Goal: Task Accomplishment & Management: Complete application form

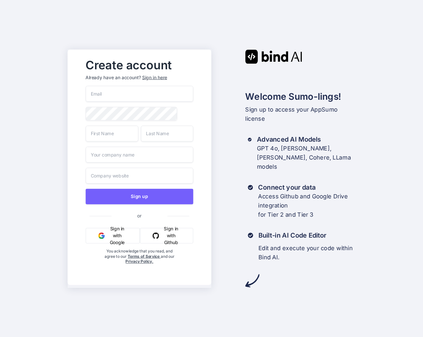
click at [113, 92] on input "email" at bounding box center [140, 94] width 108 height 16
type input "[PERSON_NAME][EMAIL_ADDRESS][DOMAIN_NAME]"
click at [50, 138] on div "Create account Already have an account? Sign in here [PERSON_NAME][EMAIL_ADDRES…" at bounding box center [211, 168] width 423 height 337
click at [126, 134] on input "text" at bounding box center [112, 133] width 53 height 16
type input "[PERSON_NAME]"
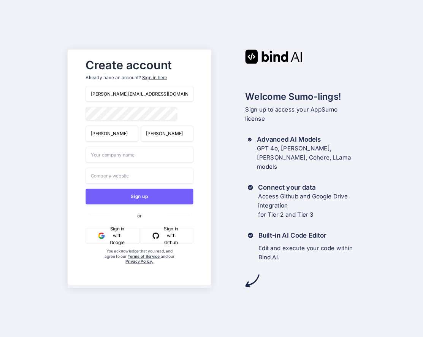
type input "[PERSON_NAME]"
type input "c"
type input "Clear Sky Technologies LLC"
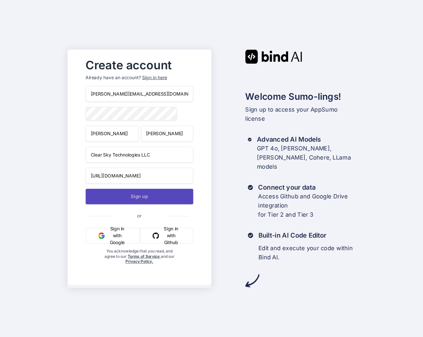
type input "[URL][DOMAIN_NAME]"
click at [132, 196] on button "Sign up" at bounding box center [140, 196] width 108 height 16
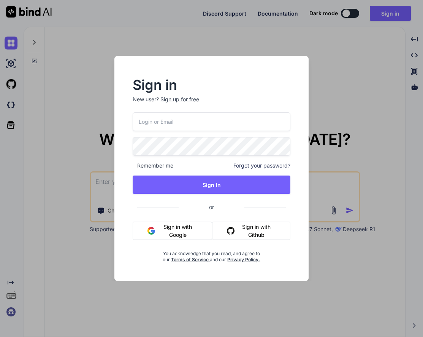
click at [200, 125] on input "email" at bounding box center [212, 121] width 158 height 19
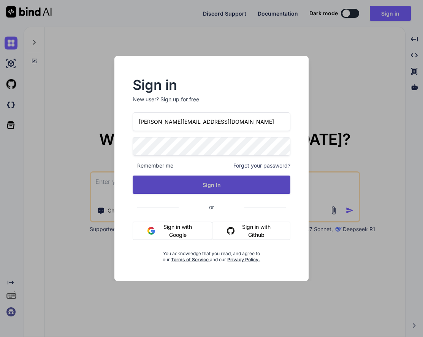
type input "[PERSON_NAME][EMAIL_ADDRESS][DOMAIN_NAME]"
click at [216, 187] on button "Sign In" at bounding box center [212, 184] width 158 height 18
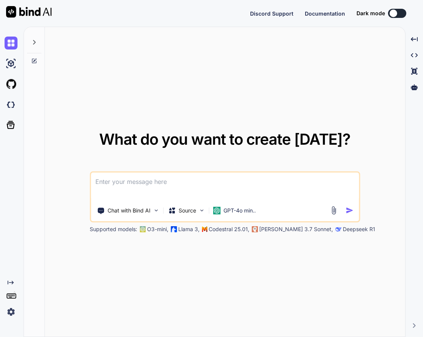
type textarea "x"
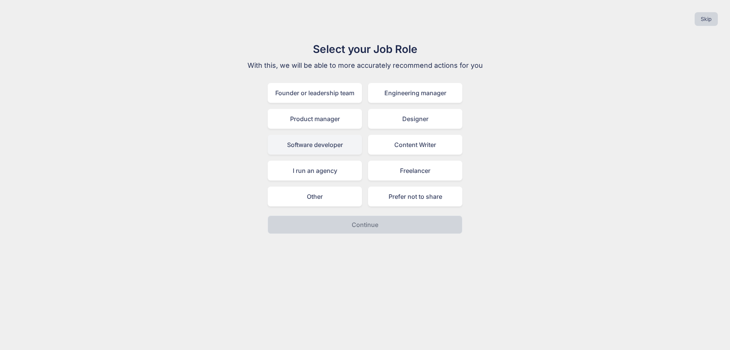
click at [332, 146] on div "Software developer" at bounding box center [315, 145] width 94 height 20
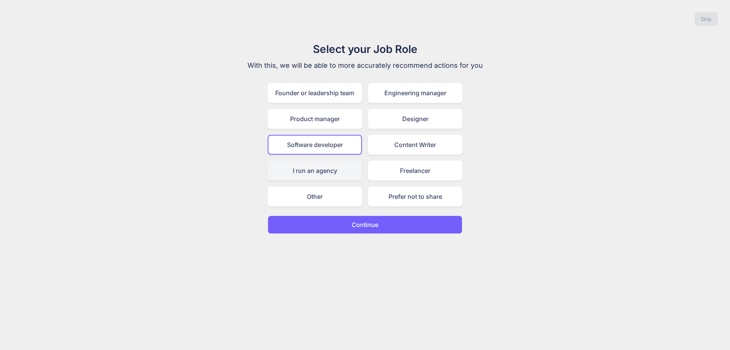
click at [278, 168] on div "I run an agency" at bounding box center [315, 171] width 94 height 20
click at [299, 138] on div "Software developer" at bounding box center [315, 145] width 94 height 20
click at [394, 222] on button "Continue" at bounding box center [365, 224] width 195 height 18
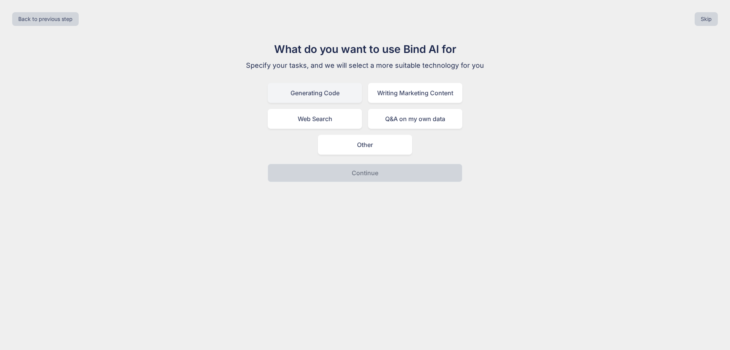
click at [339, 93] on div "Generating Code" at bounding box center [315, 93] width 94 height 20
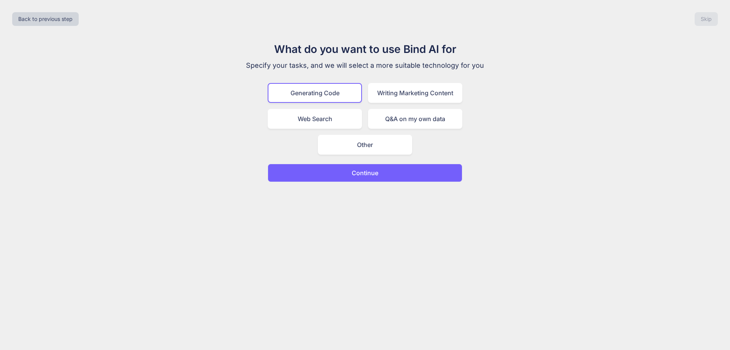
click at [378, 174] on p "Continue" at bounding box center [365, 172] width 27 height 9
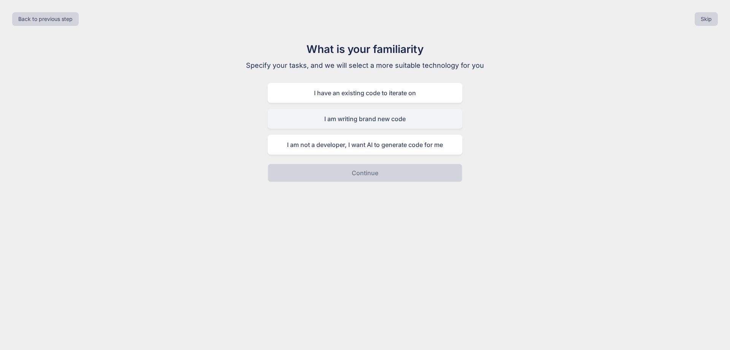
click at [361, 122] on div "I am writing brand new code" at bounding box center [365, 119] width 195 height 20
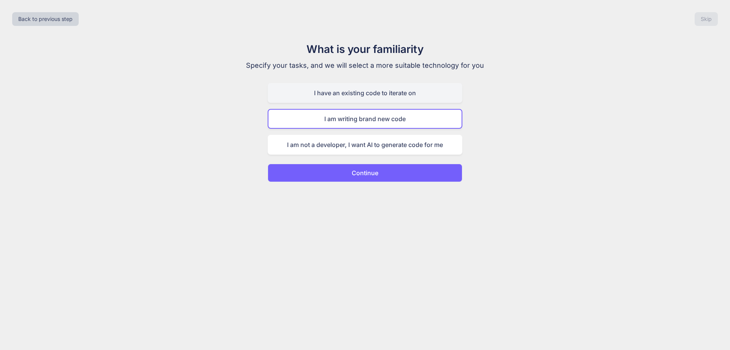
click at [352, 98] on div "I have an existing code to iterate on" at bounding box center [365, 93] width 195 height 20
click at [373, 116] on div "I am writing brand new code" at bounding box center [365, 119] width 195 height 20
click at [393, 94] on div "I have an existing code to iterate on" at bounding box center [365, 93] width 195 height 20
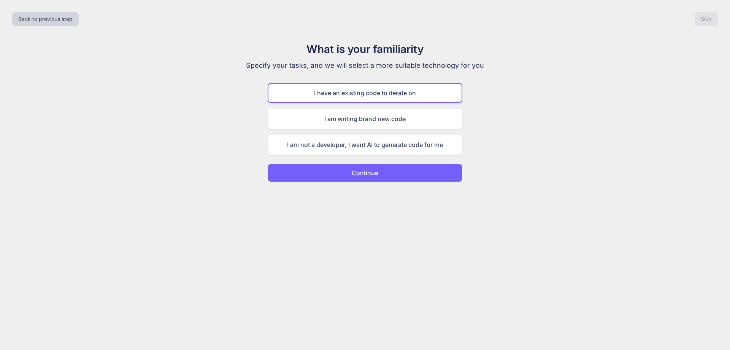
click at [364, 175] on p "Continue" at bounding box center [365, 172] width 27 height 9
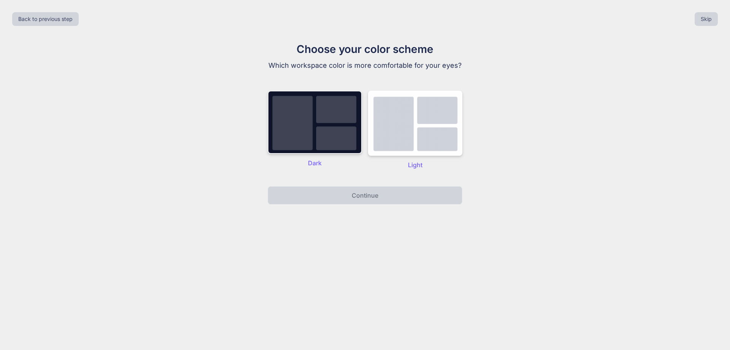
click at [334, 135] on img at bounding box center [315, 122] width 94 height 63
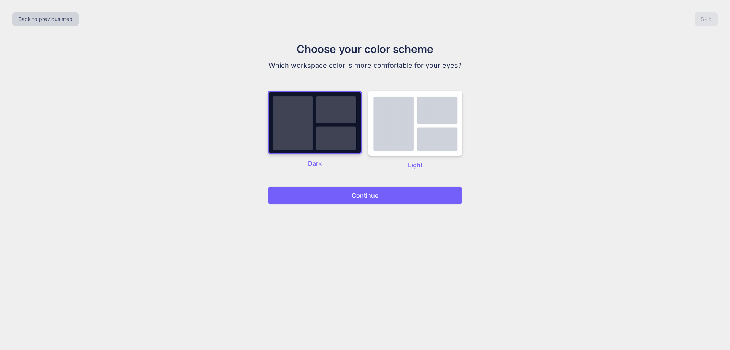
click at [393, 193] on button "Continue" at bounding box center [365, 195] width 195 height 18
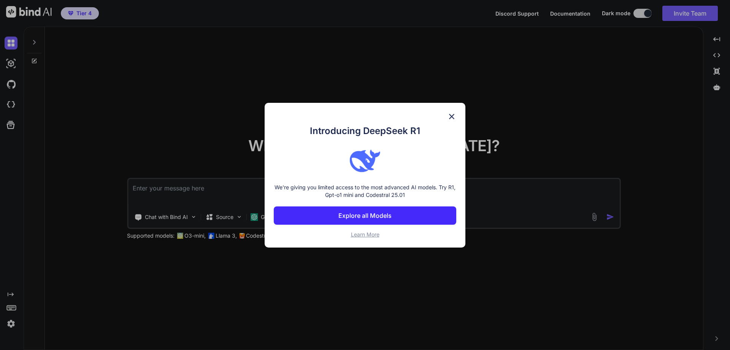
click at [423, 116] on img at bounding box center [451, 116] width 9 height 9
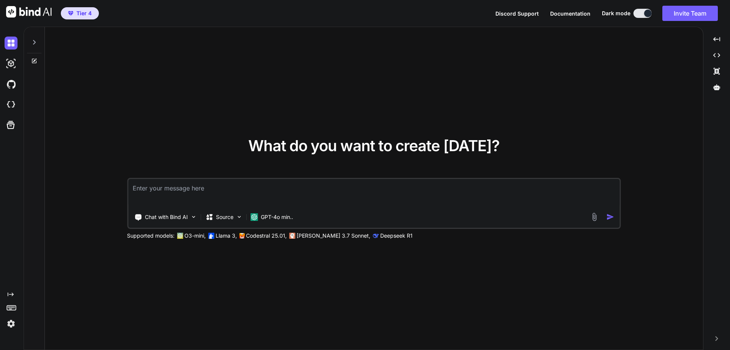
click at [9, 325] on img at bounding box center [11, 323] width 13 height 13
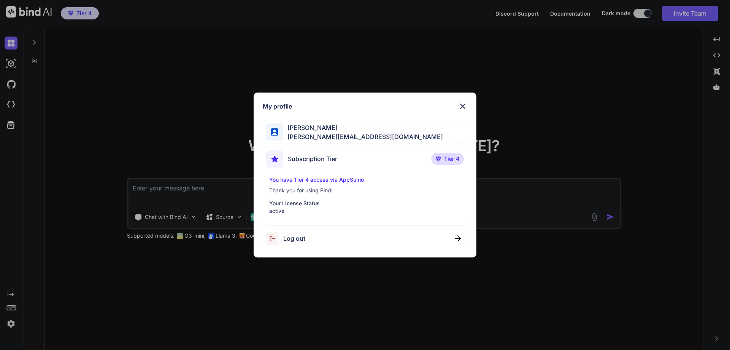
click at [294, 236] on span "Log out" at bounding box center [294, 238] width 22 height 9
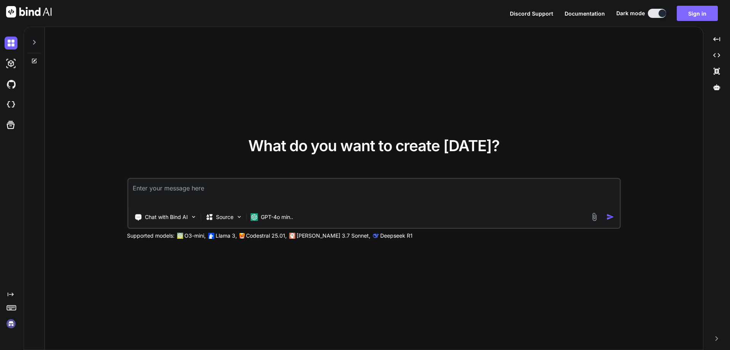
click at [423, 13] on button "Sign in" at bounding box center [697, 13] width 41 height 15
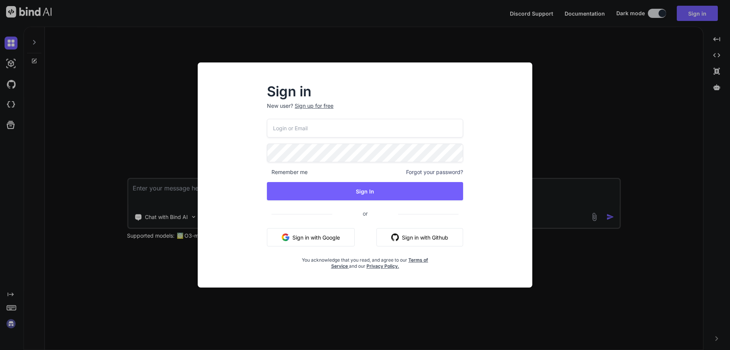
click at [317, 131] on input "email" at bounding box center [365, 128] width 196 height 19
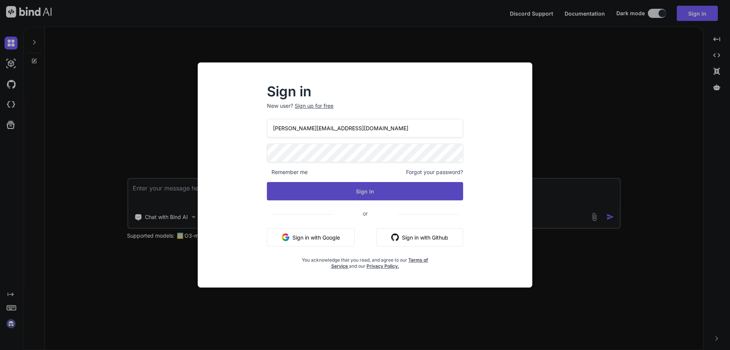
type input "[PERSON_NAME][EMAIL_ADDRESS][DOMAIN_NAME]"
click at [360, 192] on button "Sign In" at bounding box center [365, 191] width 196 height 18
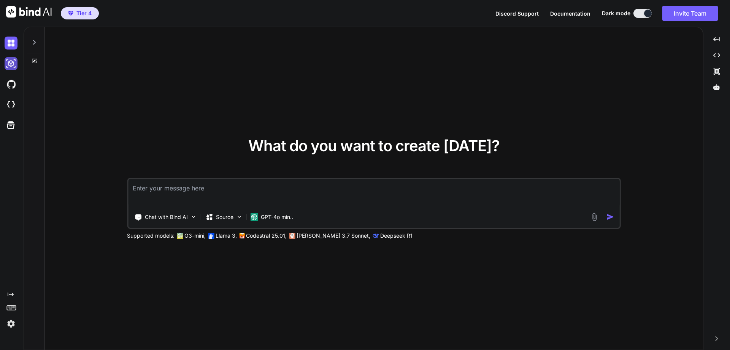
click at [11, 63] on img at bounding box center [11, 63] width 13 height 13
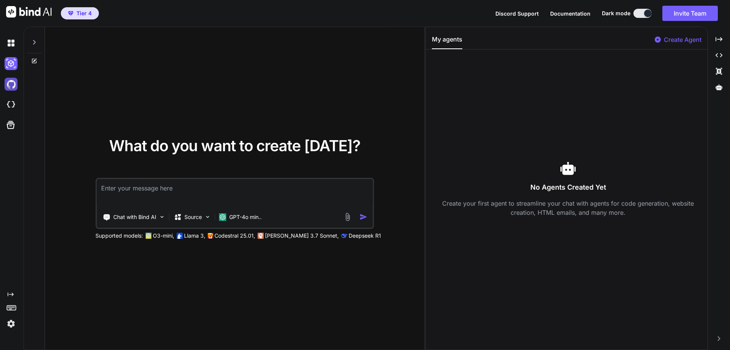
click at [9, 83] on img at bounding box center [11, 84] width 13 height 13
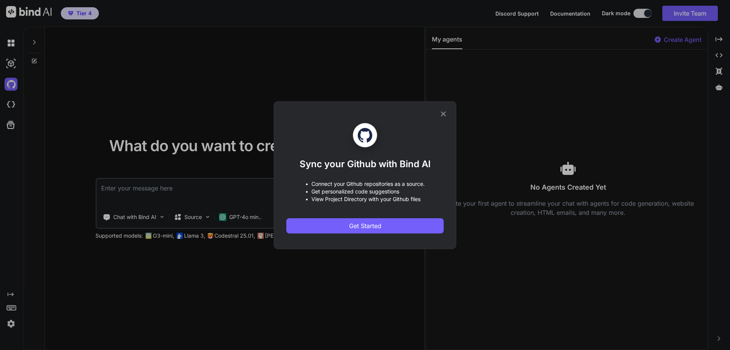
click at [423, 111] on icon at bounding box center [443, 114] width 8 height 8
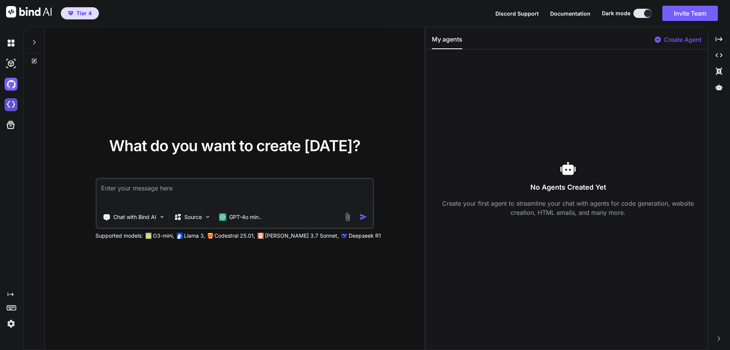
click at [14, 104] on img at bounding box center [11, 104] width 13 height 13
click at [10, 124] on icon at bounding box center [10, 124] width 11 height 11
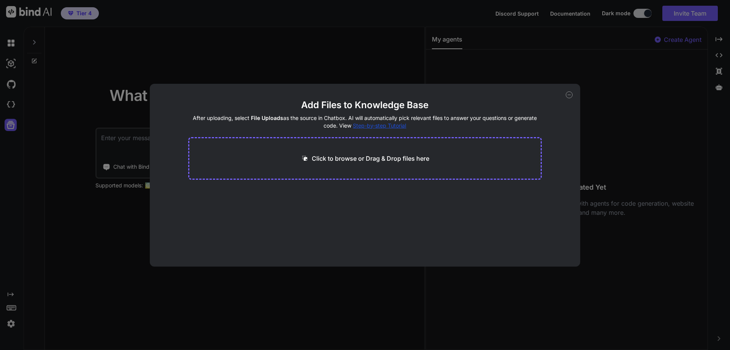
click at [423, 94] on icon at bounding box center [569, 94] width 7 height 7
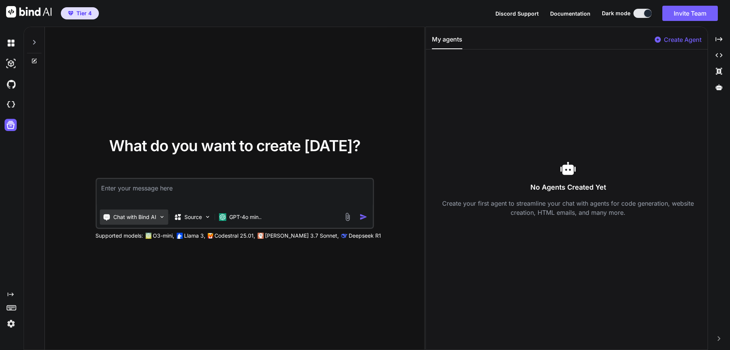
click at [156, 216] on p "Chat with Bind AI" at bounding box center [134, 217] width 43 height 8
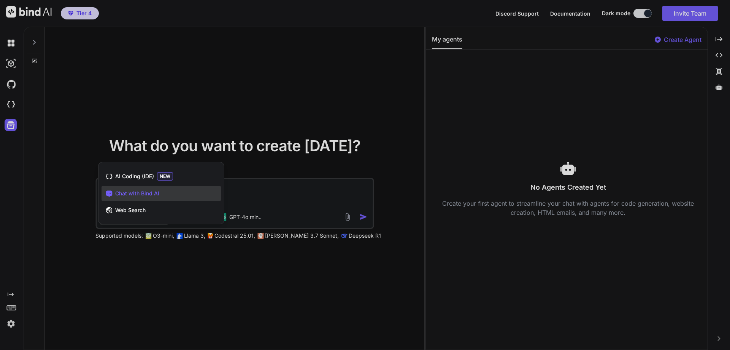
click at [180, 273] on div at bounding box center [365, 175] width 730 height 350
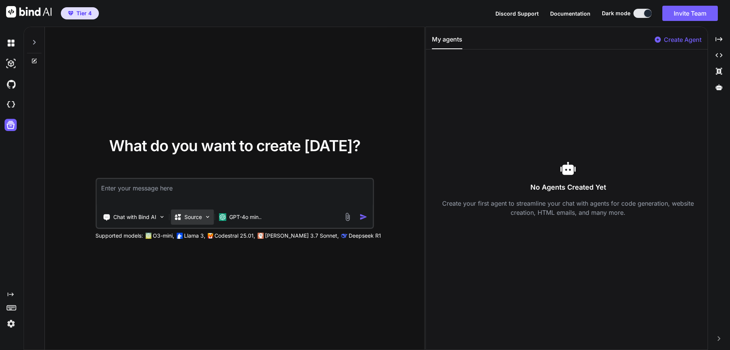
click at [207, 218] on img at bounding box center [207, 216] width 6 height 6
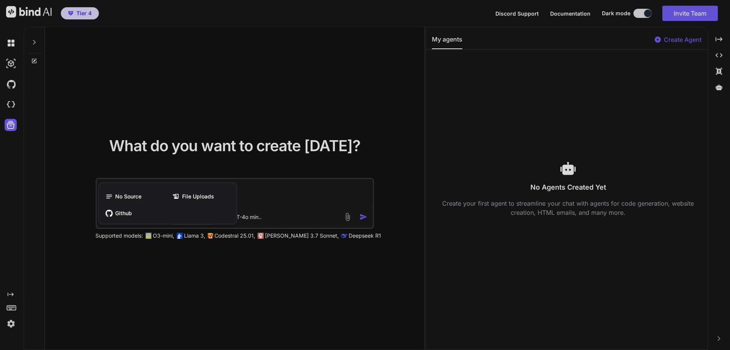
click at [215, 298] on div at bounding box center [365, 175] width 730 height 350
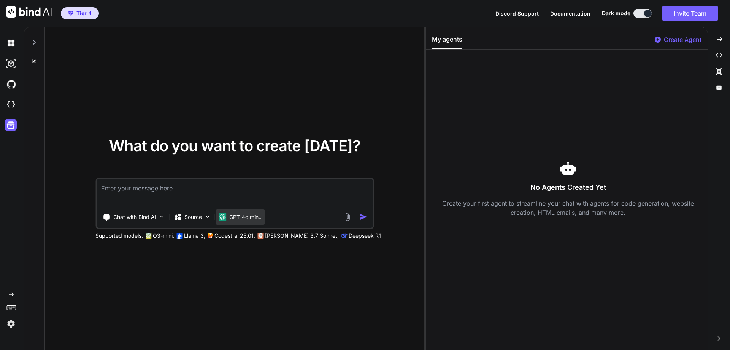
click at [255, 218] on p "GPT-4o min.." at bounding box center [245, 217] width 32 height 8
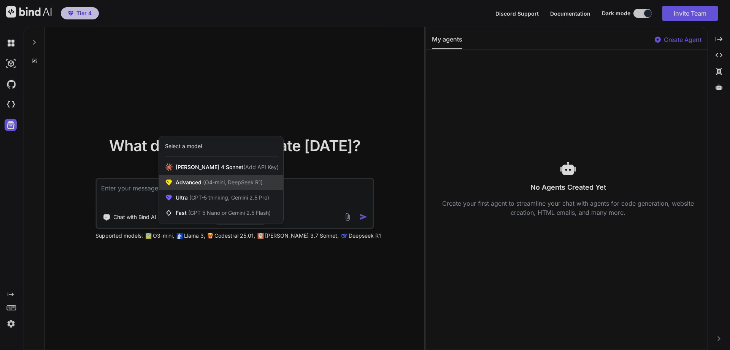
click at [239, 183] on span "(O4-mini, DeepSeek R1)" at bounding box center [232, 182] width 61 height 6
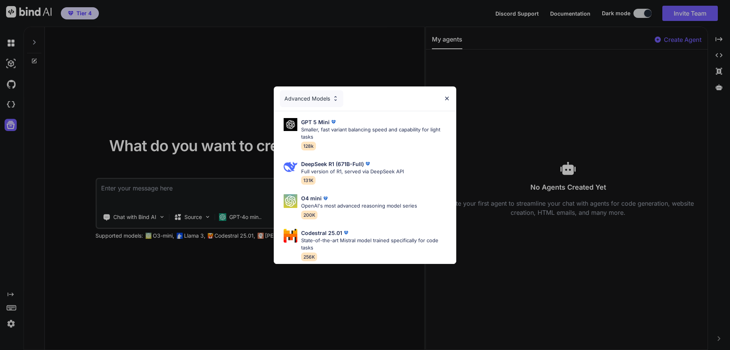
click at [423, 95] on img at bounding box center [447, 98] width 6 height 6
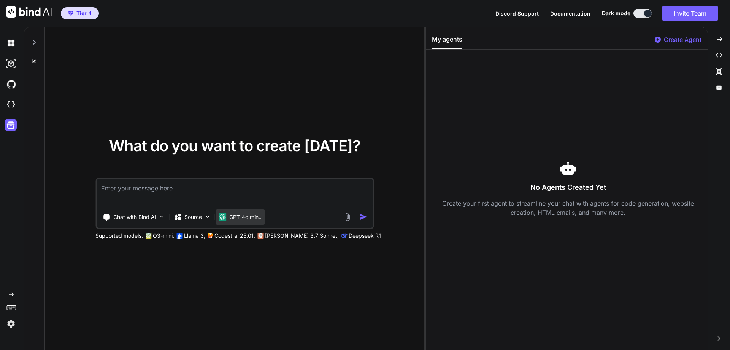
click at [245, 218] on p "GPT-4o min.." at bounding box center [245, 217] width 32 height 8
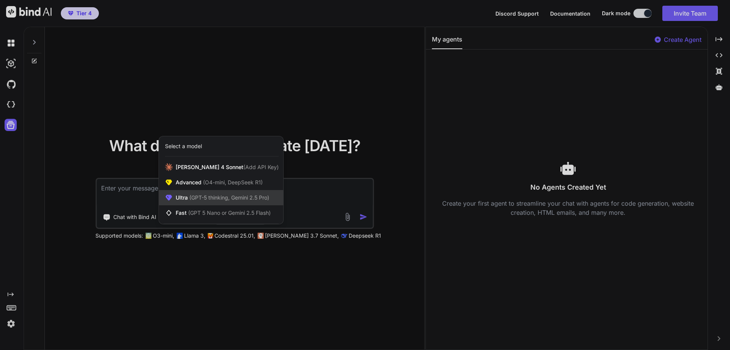
click at [239, 193] on div "Ultra (GPT-5 thinking, Gemini 2.5 Pro)" at bounding box center [221, 197] width 124 height 15
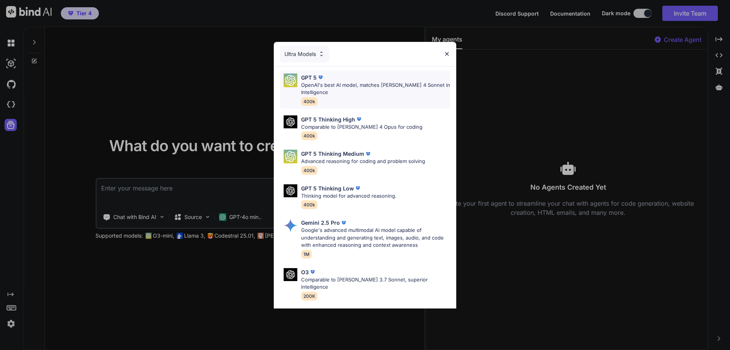
click at [333, 89] on p "OpenAI's best AI model, matches Claude 4 Sonnet in Intelligence" at bounding box center [375, 88] width 149 height 15
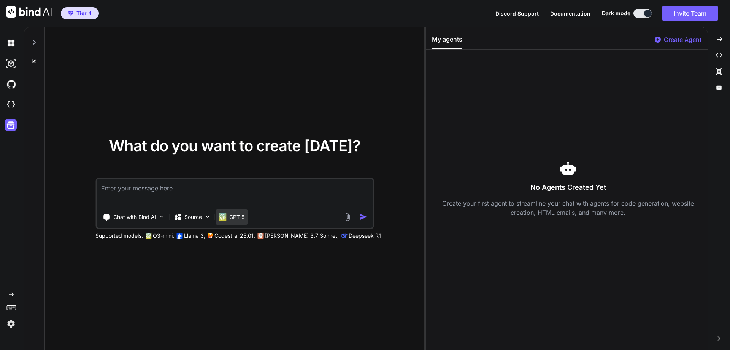
click at [242, 220] on p "GPT 5" at bounding box center [236, 217] width 15 height 8
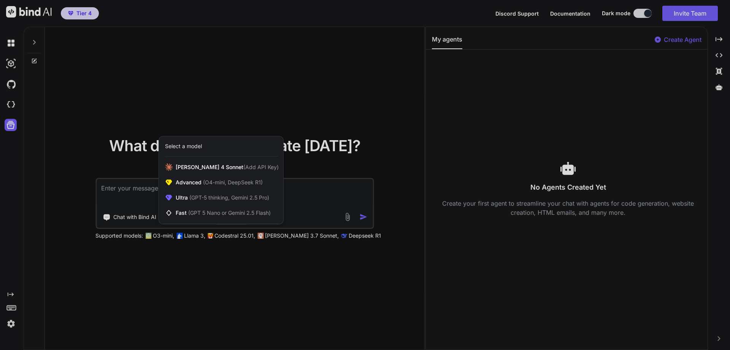
click at [269, 271] on div at bounding box center [365, 175] width 730 height 350
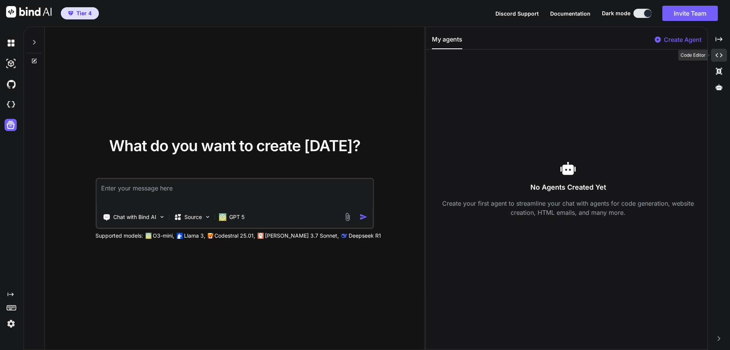
click at [423, 59] on div "Created with Pixso." at bounding box center [719, 55] width 16 height 13
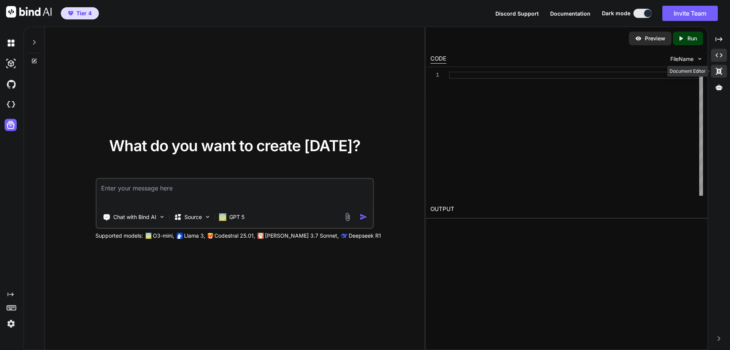
click at [423, 71] on icon "Created with Pixso." at bounding box center [719, 71] width 7 height 7
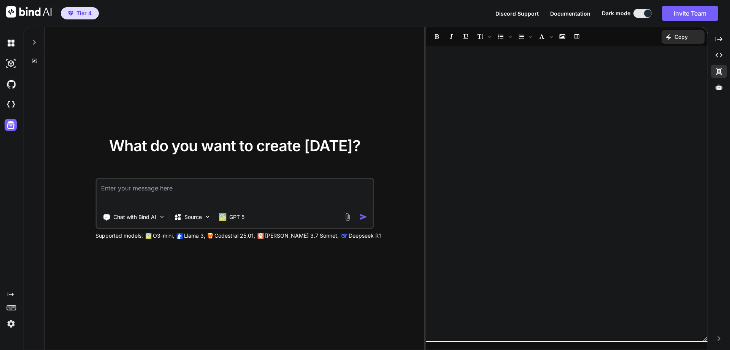
click at [10, 324] on img at bounding box center [11, 323] width 13 height 13
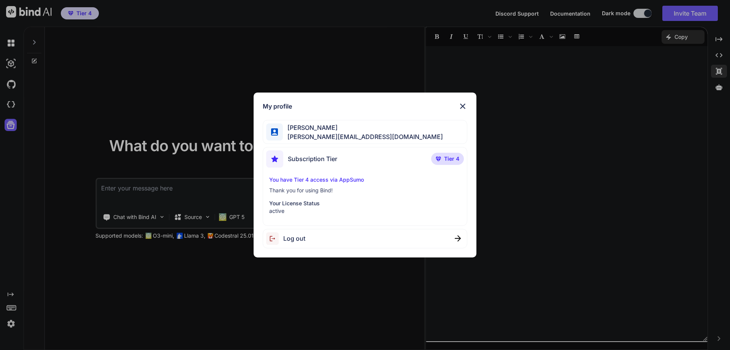
click at [10, 324] on div "My profile Isaac Asher isaac@clearskytech.io Subscription Tier Tier 4 You have …" at bounding box center [365, 175] width 730 height 350
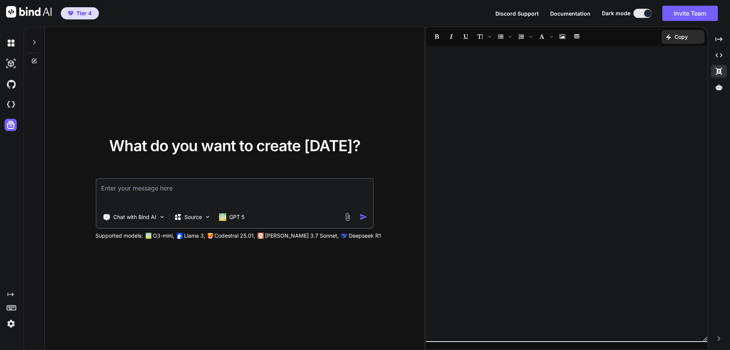
click at [7, 306] on rect at bounding box center [11, 307] width 9 height 5
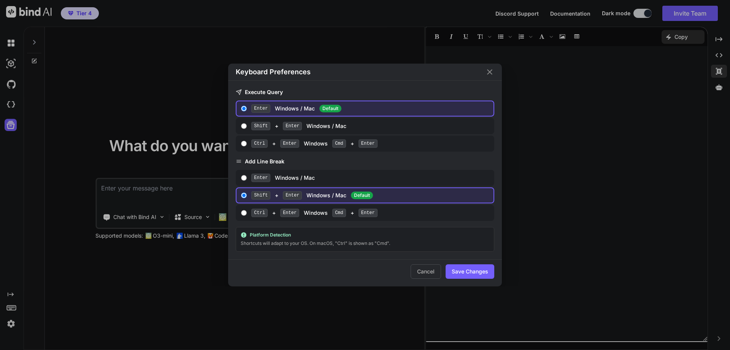
click at [8, 306] on div "Keyboard Preferences Execute Query Enter Windows / Mac Default Shift + Enter Wi…" at bounding box center [365, 175] width 730 height 350
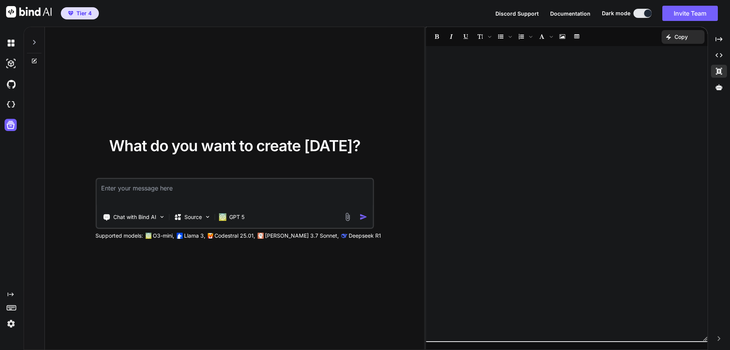
click at [11, 294] on icon at bounding box center [11, 294] width 6 height 4
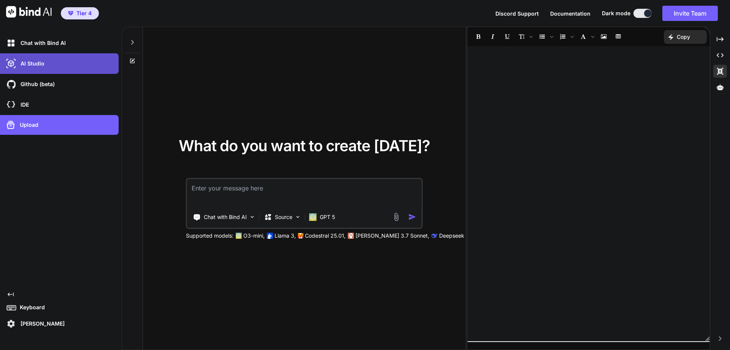
click at [21, 64] on p "AI Studio" at bounding box center [31, 64] width 27 height 8
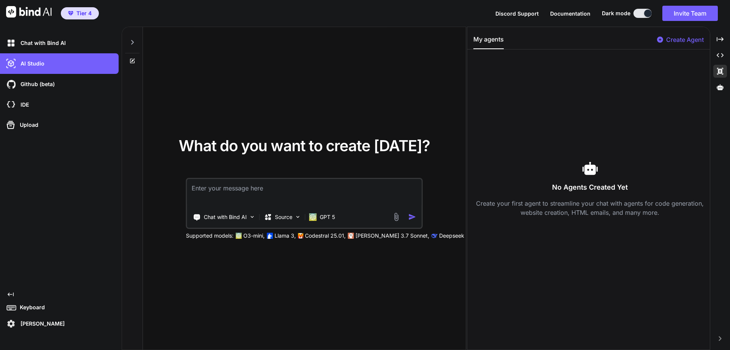
click at [423, 14] on span "Documentation" at bounding box center [571, 13] width 40 height 6
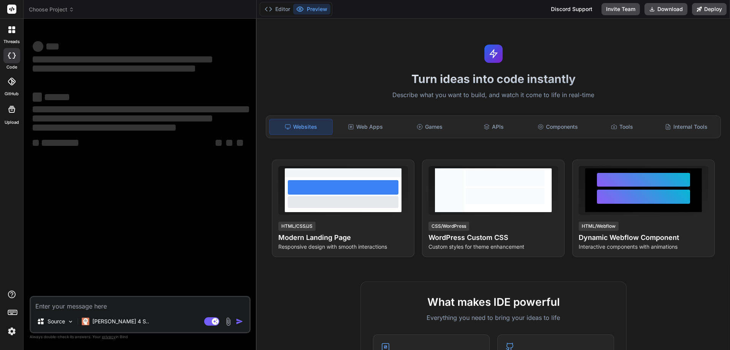
type textarea "x"
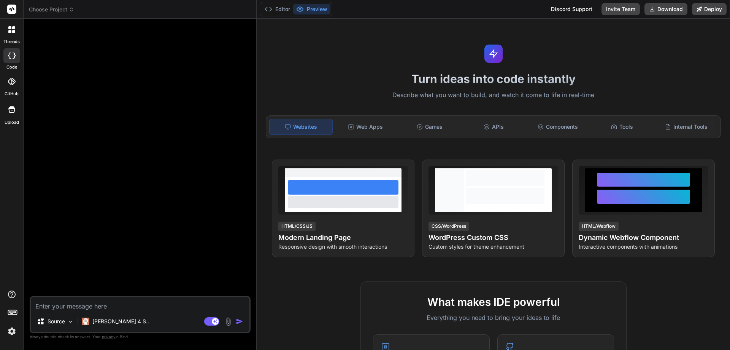
click at [14, 313] on icon at bounding box center [12, 311] width 11 height 11
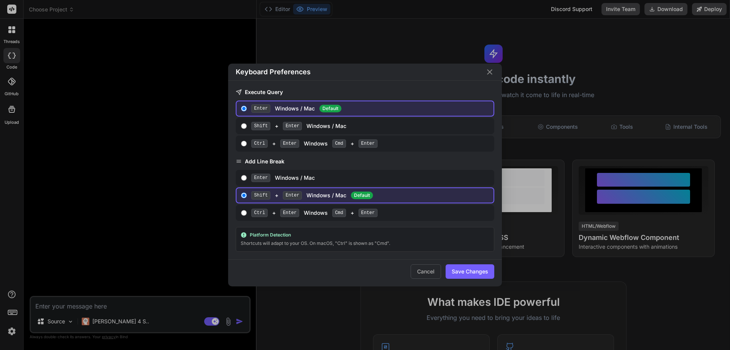
click at [14, 313] on div "Keyboard Preferences Execute Query Enter Windows / Mac Default Shift + Enter Wi…" at bounding box center [365, 175] width 730 height 350
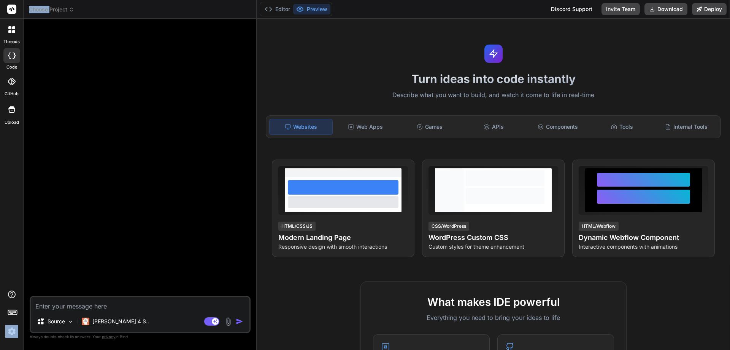
click at [14, 313] on icon at bounding box center [12, 311] width 11 height 11
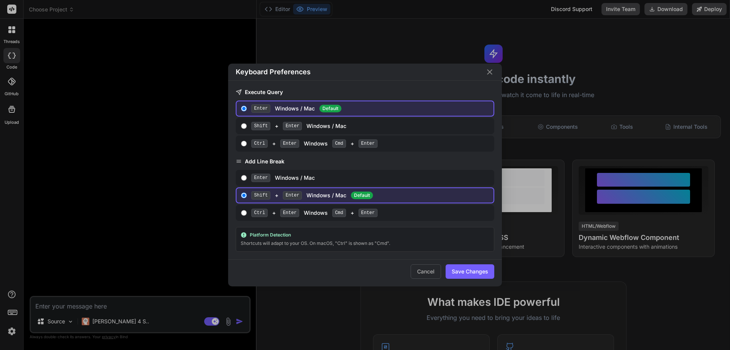
click at [12, 316] on div "Keyboard Preferences Execute Query Enter Windows / Mac Default Shift + Enter Wi…" at bounding box center [365, 175] width 730 height 350
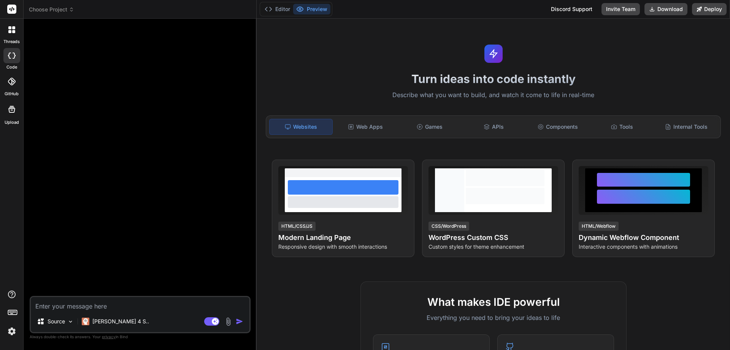
click at [10, 330] on img at bounding box center [11, 331] width 13 height 13
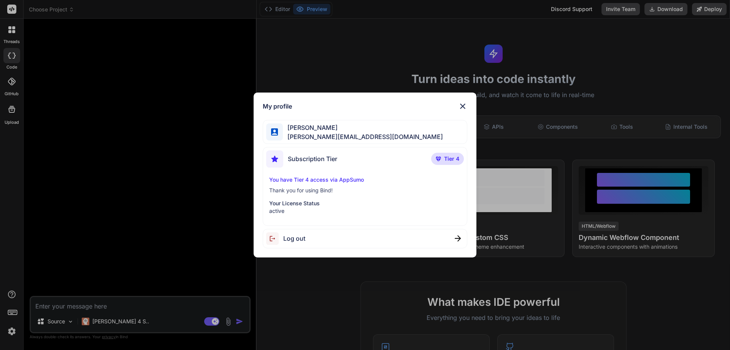
click at [10, 330] on div "My profile [PERSON_NAME] [PERSON_NAME][EMAIL_ADDRESS][DOMAIN_NAME] Subscription…" at bounding box center [365, 175] width 730 height 350
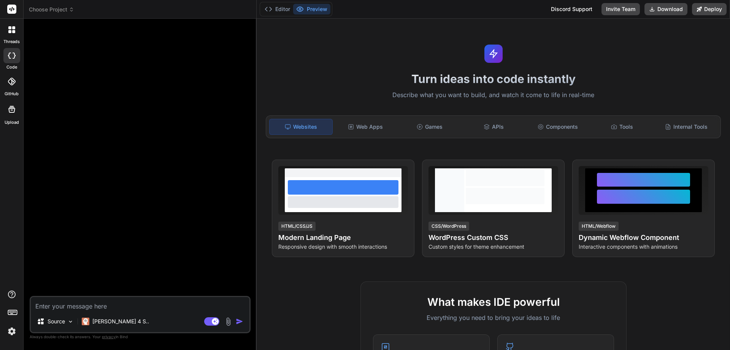
click at [12, 35] on div at bounding box center [12, 30] width 16 height 16
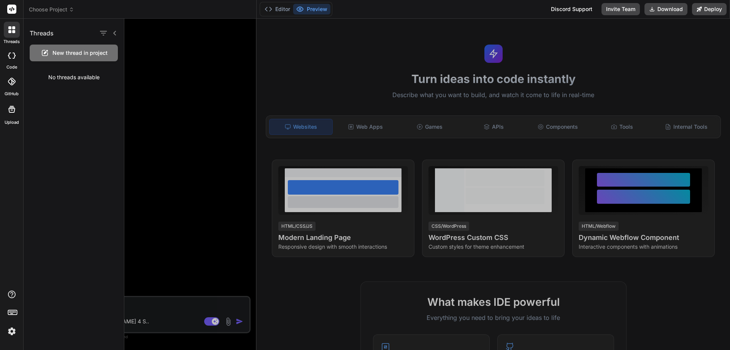
click at [59, 8] on span "Choose Project" at bounding box center [51, 10] width 45 height 8
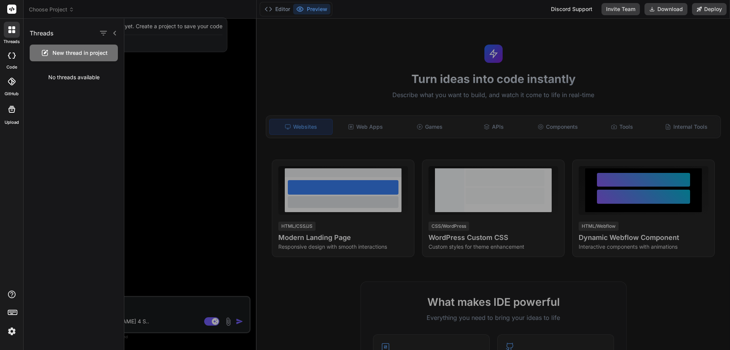
click at [197, 87] on div at bounding box center [427, 184] width 606 height 331
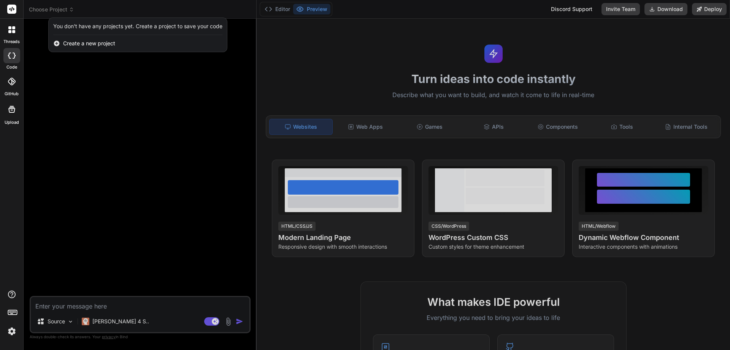
click at [78, 72] on div at bounding box center [365, 175] width 730 height 350
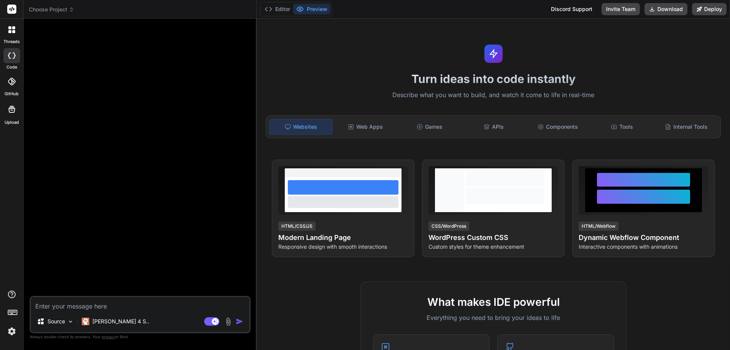
click at [12, 9] on icon at bounding box center [12, 9] width 6 height 5
click at [14, 10] on rect at bounding box center [11, 9] width 9 height 9
